Goal: Transaction & Acquisition: Book appointment/travel/reservation

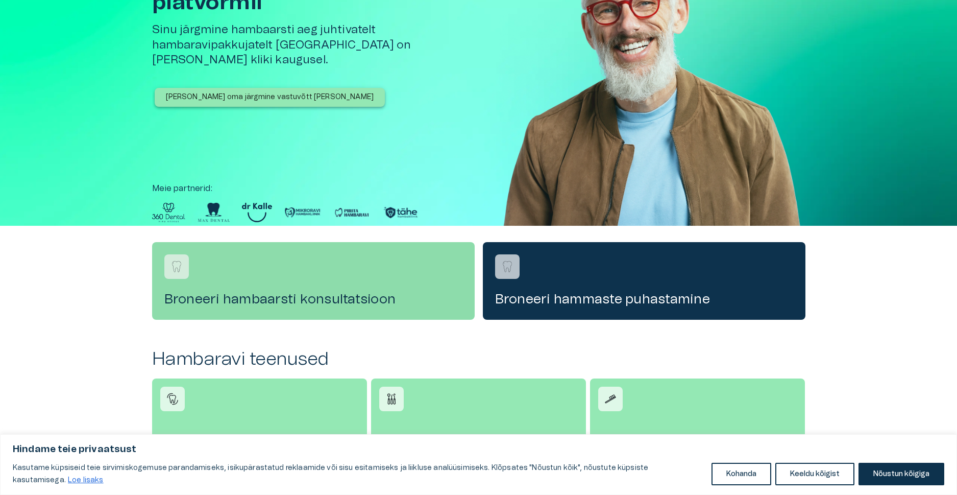
click at [345, 294] on h4 "Broneeri hambaarsti konsultatsioon" at bounding box center [313, 299] width 298 height 16
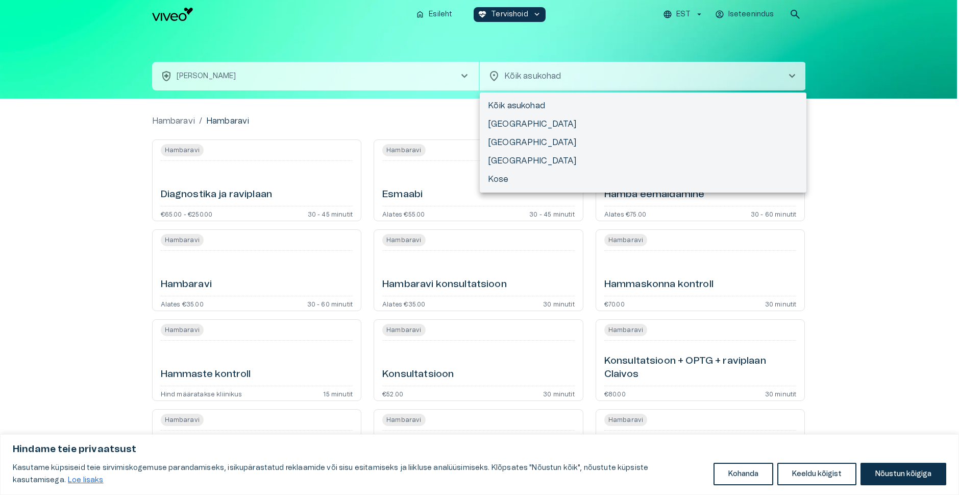
click at [564, 83] on body "Hindame teie privaatsust Kasutame küpsiseid teie sirvimiskogemuse parandamiseks…" at bounding box center [479, 247] width 959 height 495
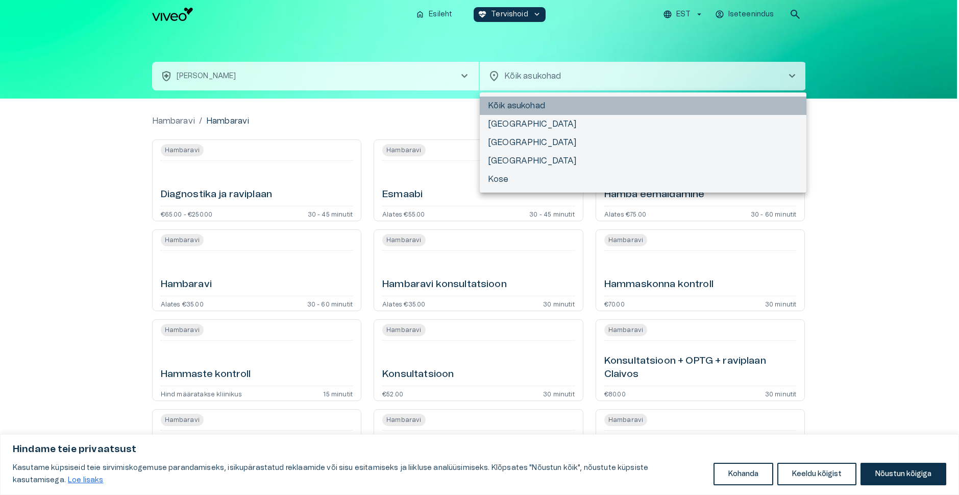
click at [531, 106] on li "Kõik asukohad" at bounding box center [643, 105] width 327 height 18
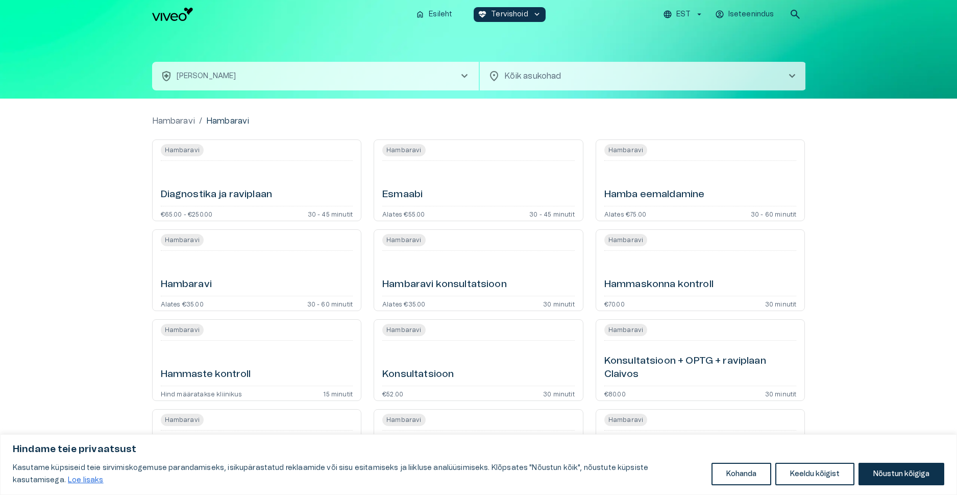
click at [361, 74] on button "health_and_safety [PERSON_NAME] chevron_right" at bounding box center [315, 76] width 327 height 29
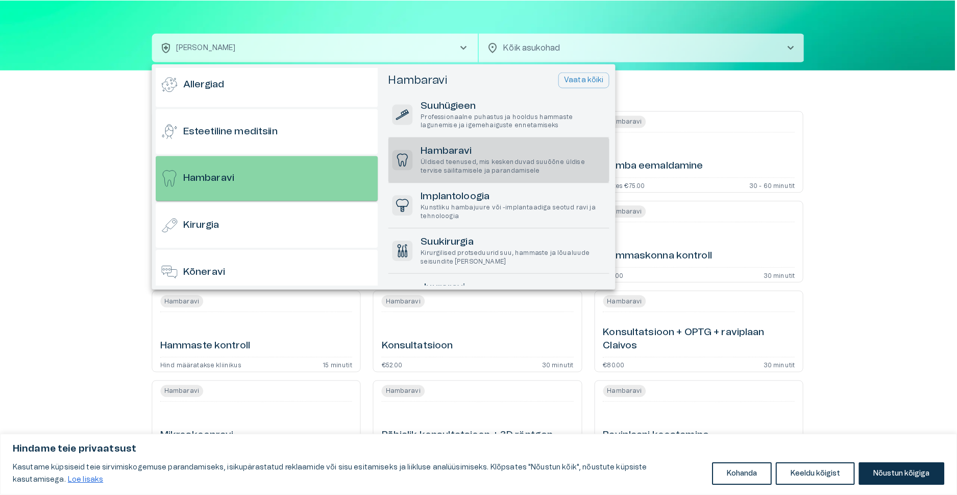
scroll to position [55, 0]
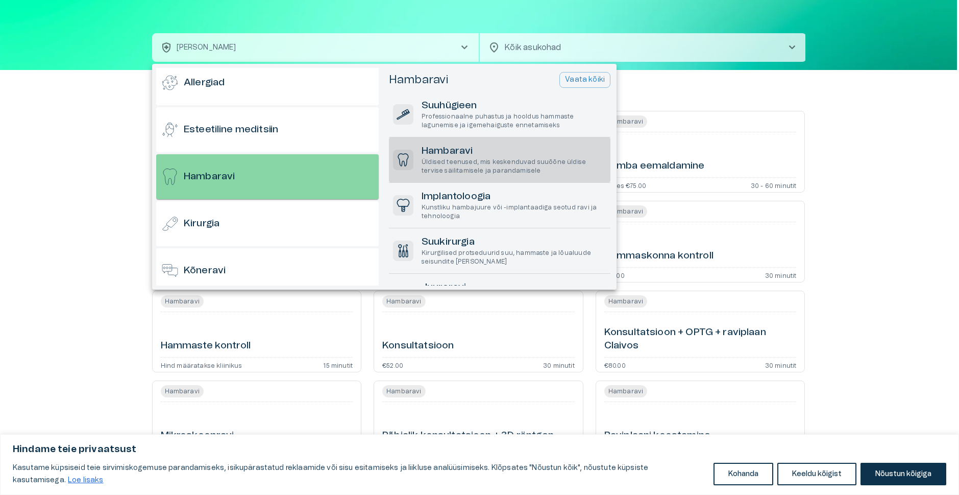
click at [231, 175] on h6 "Hambaravi" at bounding box center [209, 177] width 51 height 14
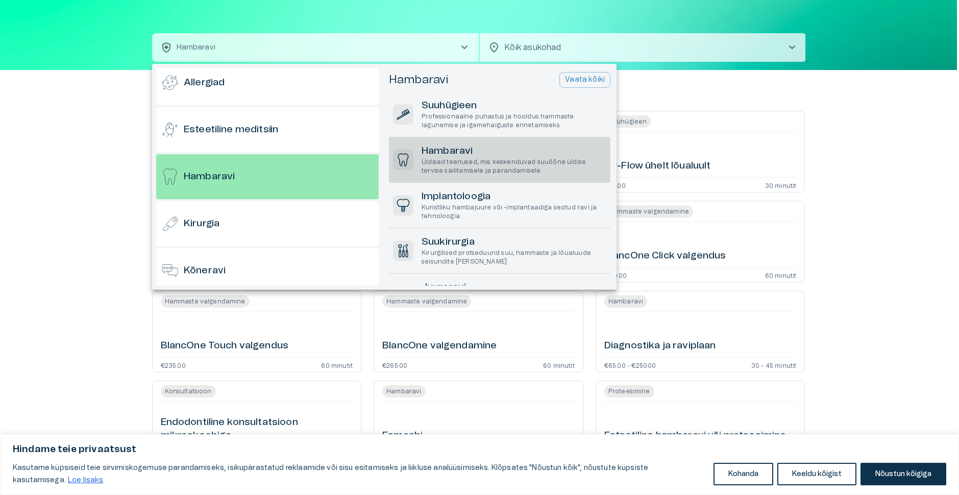
click at [487, 159] on p "Üldised teenused, mis keskenduvad suuõõne üldise tervise säilitamisele ja paran…" at bounding box center [514, 166] width 185 height 17
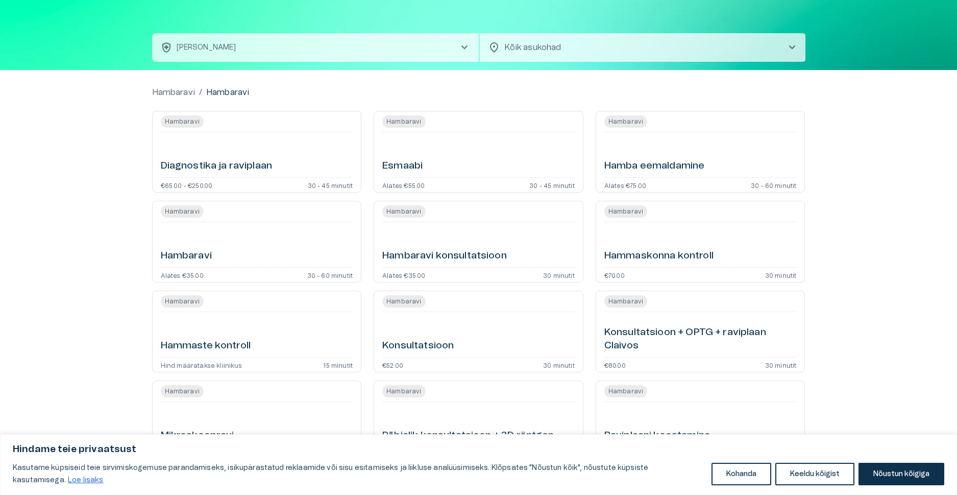
click at [455, 154] on div "Esmaabi" at bounding box center [478, 154] width 192 height 37
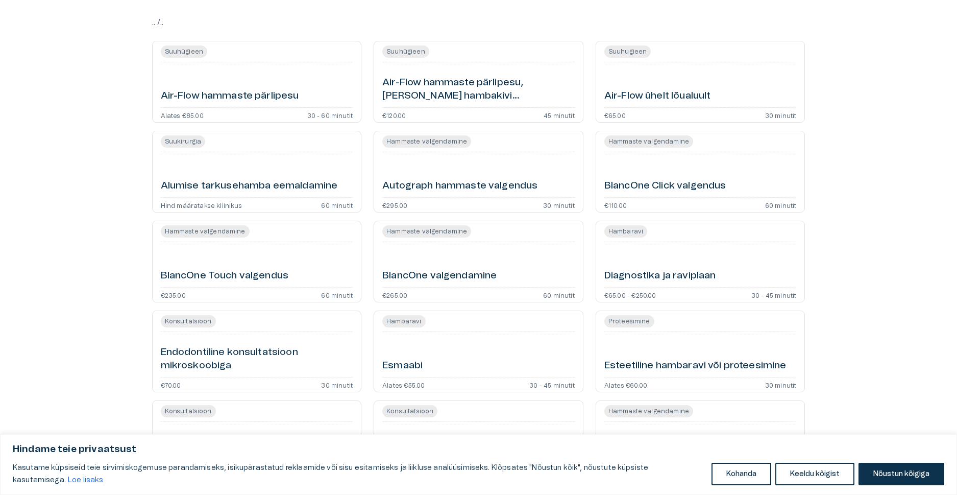
scroll to position [29, 0]
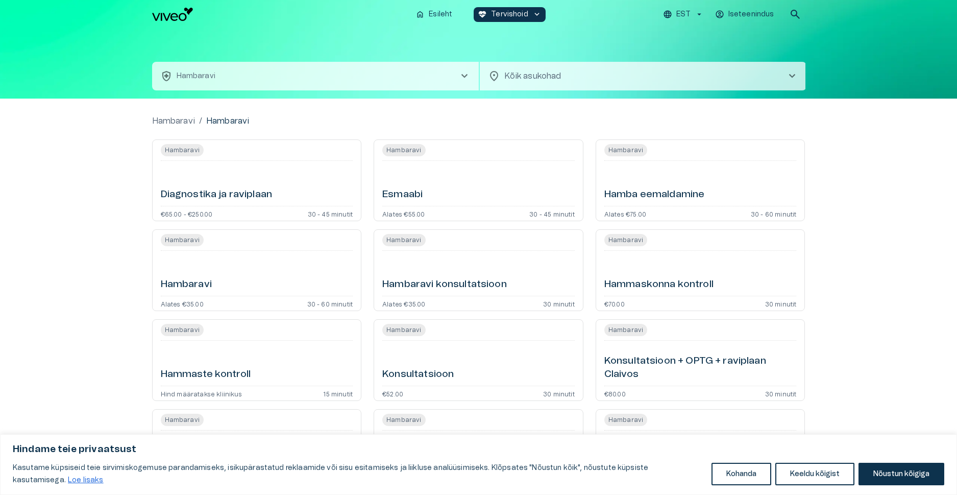
drag, startPoint x: 573, startPoint y: 102, endPoint x: 566, endPoint y: 99, distance: 7.8
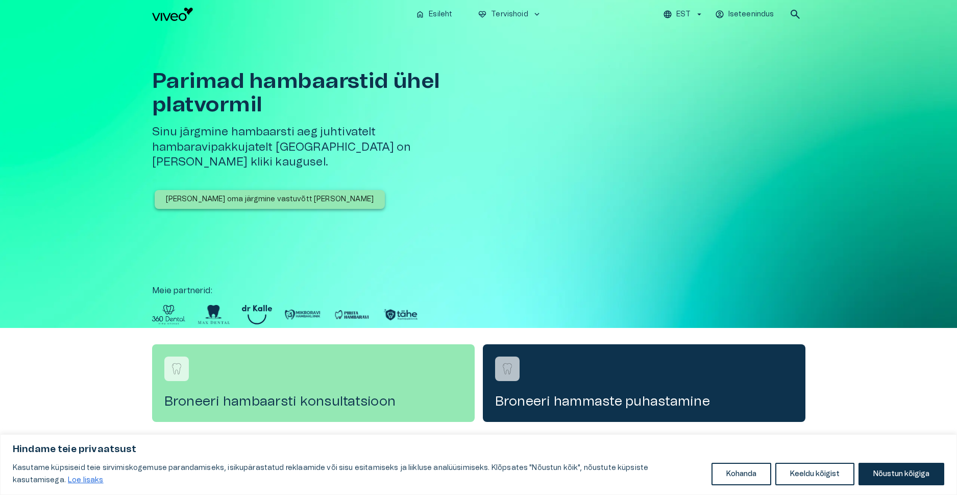
scroll to position [102, 0]
